Goal: Information Seeking & Learning: Check status

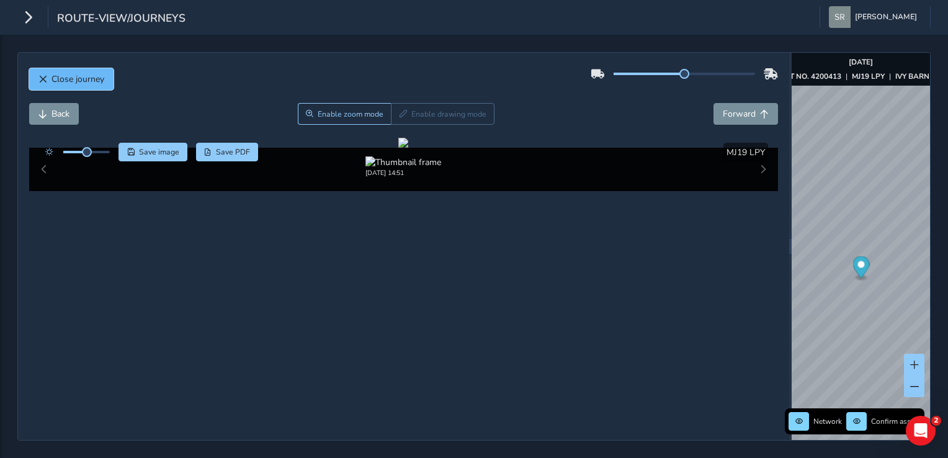
click at [71, 76] on span "Close journey" at bounding box center [78, 79] width 53 height 12
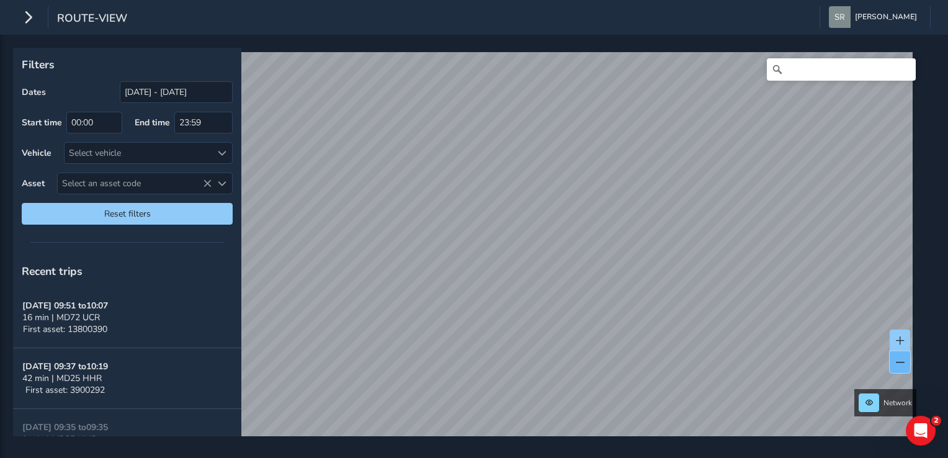
click at [894, 357] on button at bounding box center [900, 362] width 20 height 22
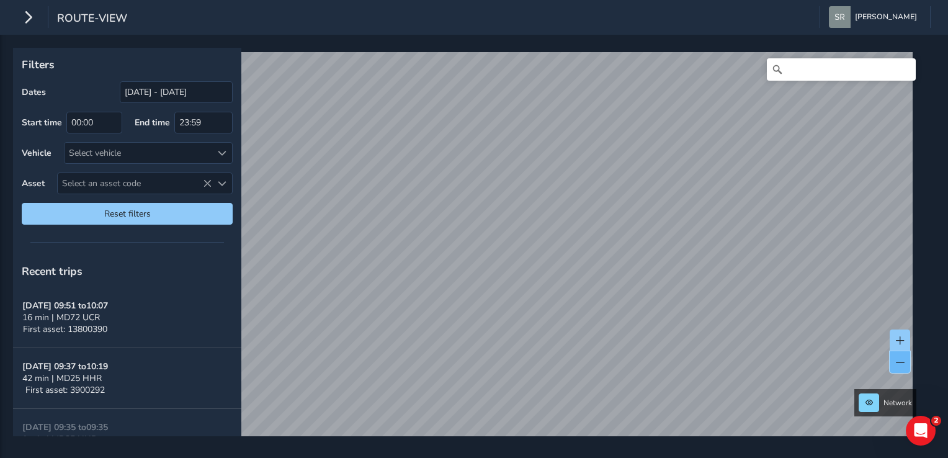
click at [894, 357] on button at bounding box center [900, 362] width 20 height 22
click at [896, 364] on span at bounding box center [900, 362] width 9 height 9
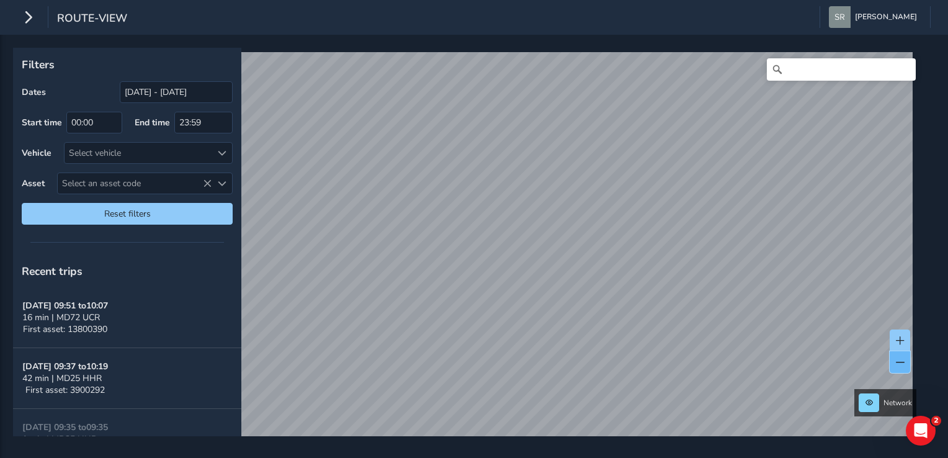
click at [896, 364] on span at bounding box center [900, 362] width 9 height 9
click at [901, 338] on span at bounding box center [900, 340] width 9 height 9
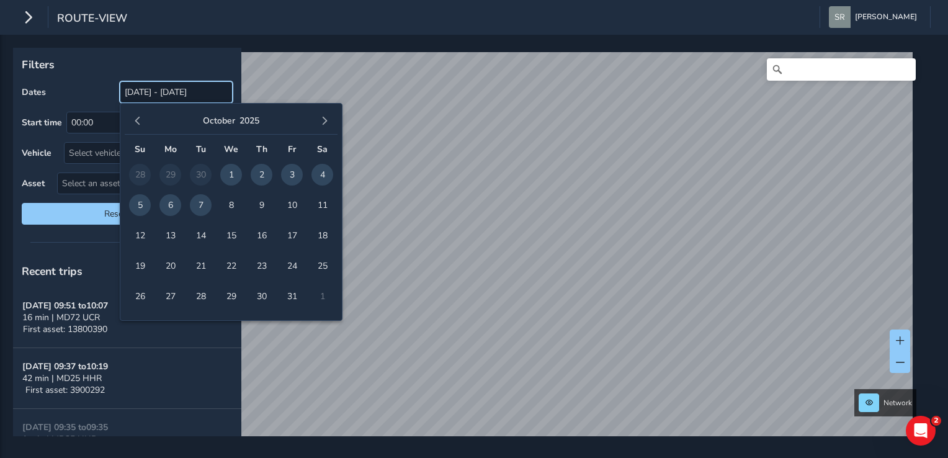
click at [153, 97] on input "[DATE] - [DATE]" at bounding box center [176, 92] width 113 height 22
click at [132, 116] on button "button" at bounding box center [137, 120] width 17 height 17
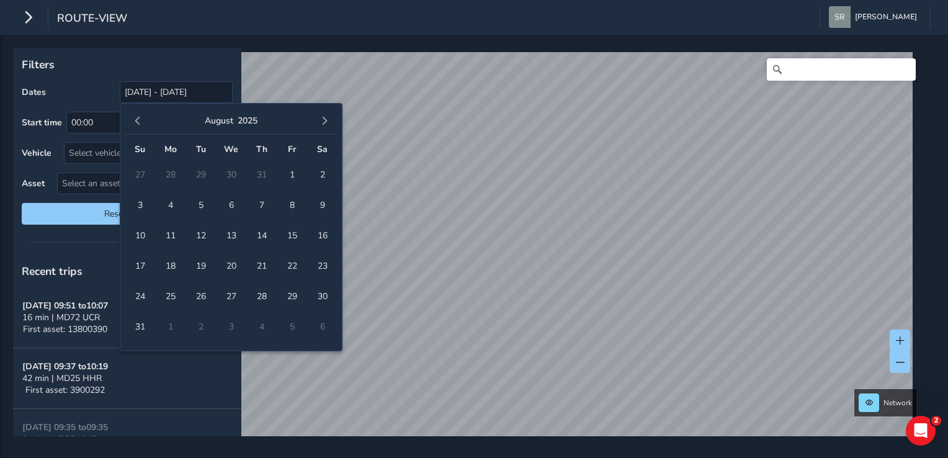
click at [132, 116] on button "button" at bounding box center [137, 120] width 17 height 17
click at [192, 173] on span "1" at bounding box center [201, 175] width 22 height 22
click at [320, 127] on button "button" at bounding box center [324, 120] width 17 height 17
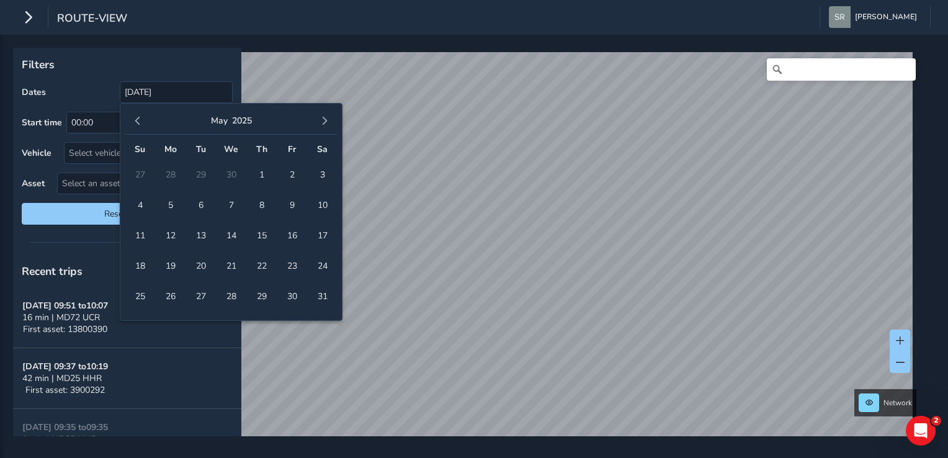
click at [320, 127] on button "button" at bounding box center [324, 120] width 17 height 17
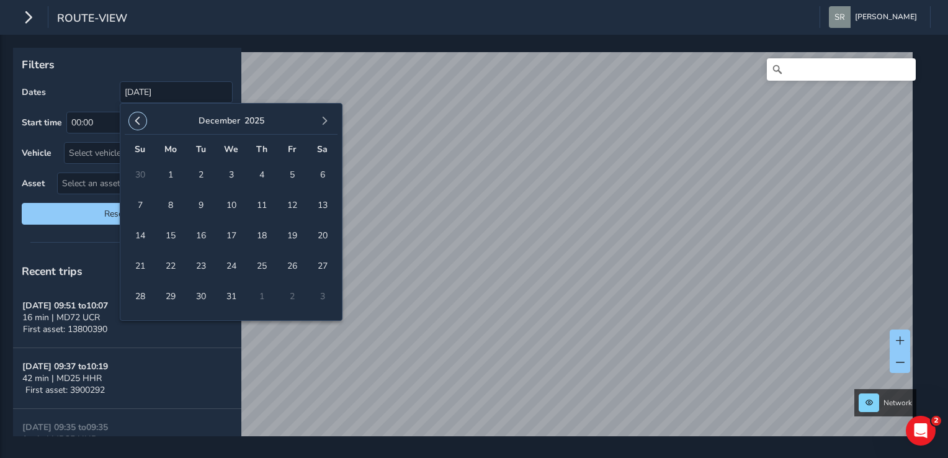
click at [139, 120] on span "button" at bounding box center [137, 121] width 9 height 9
click at [230, 174] on span "1" at bounding box center [231, 175] width 22 height 22
type input "[DATE] - [DATE]"
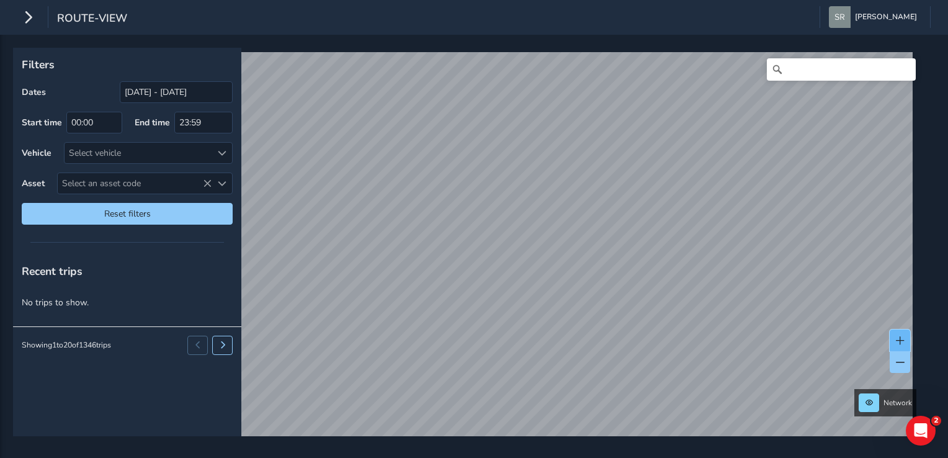
click at [903, 339] on span at bounding box center [900, 340] width 9 height 9
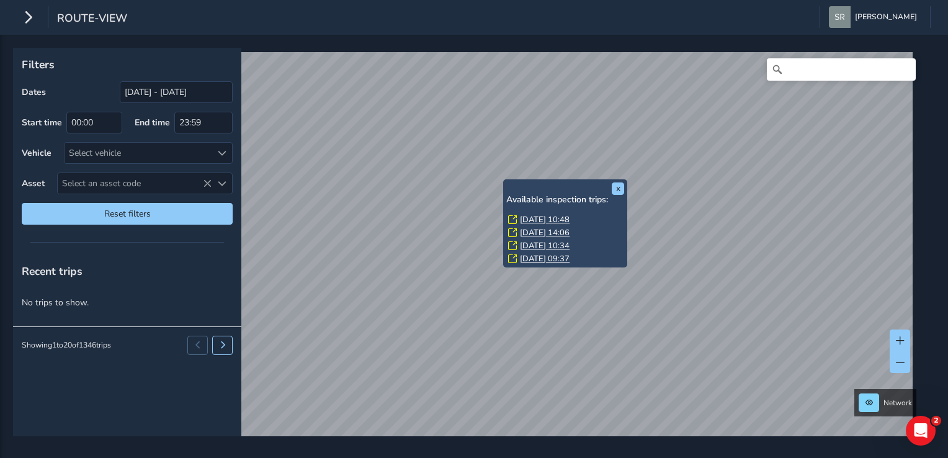
click at [534, 220] on link "[DATE] 10:48" at bounding box center [545, 219] width 50 height 11
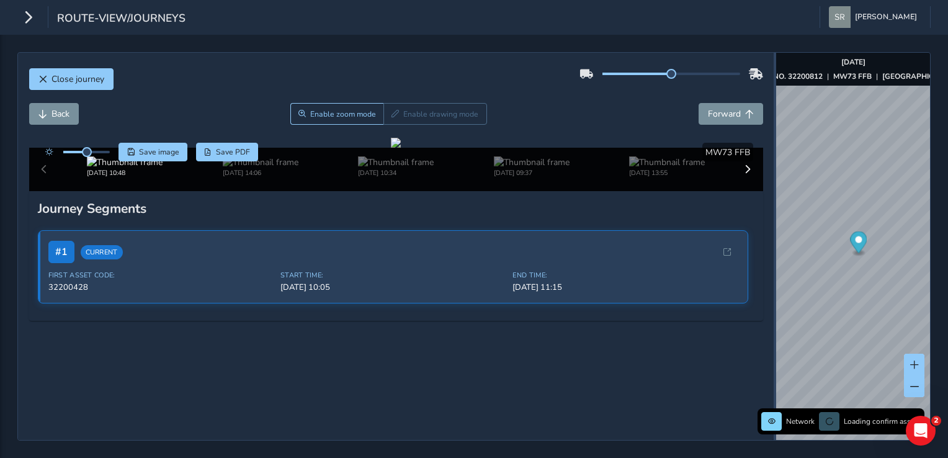
click at [800, 209] on div "Close journey Back Enable zoom mode Enable drawing mode Forward Click and Drag …" at bounding box center [474, 246] width 914 height 389
